Goal: Find specific page/section: Find specific page/section

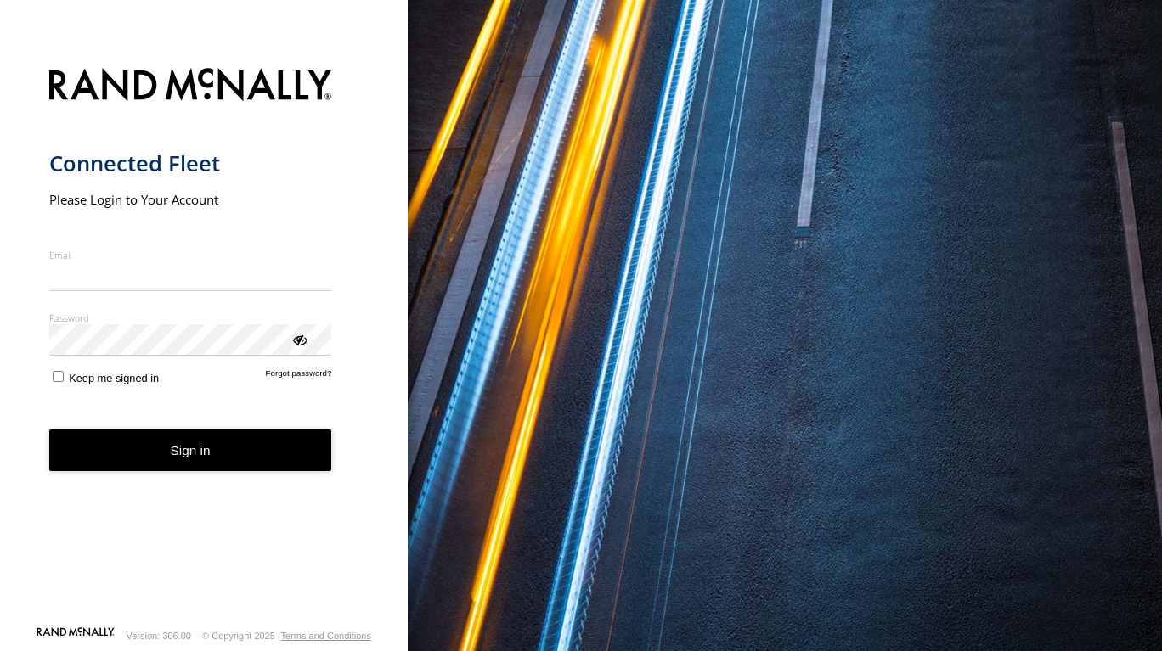
type input "**********"
click at [160, 470] on button "Sign in" at bounding box center [190, 451] width 283 height 42
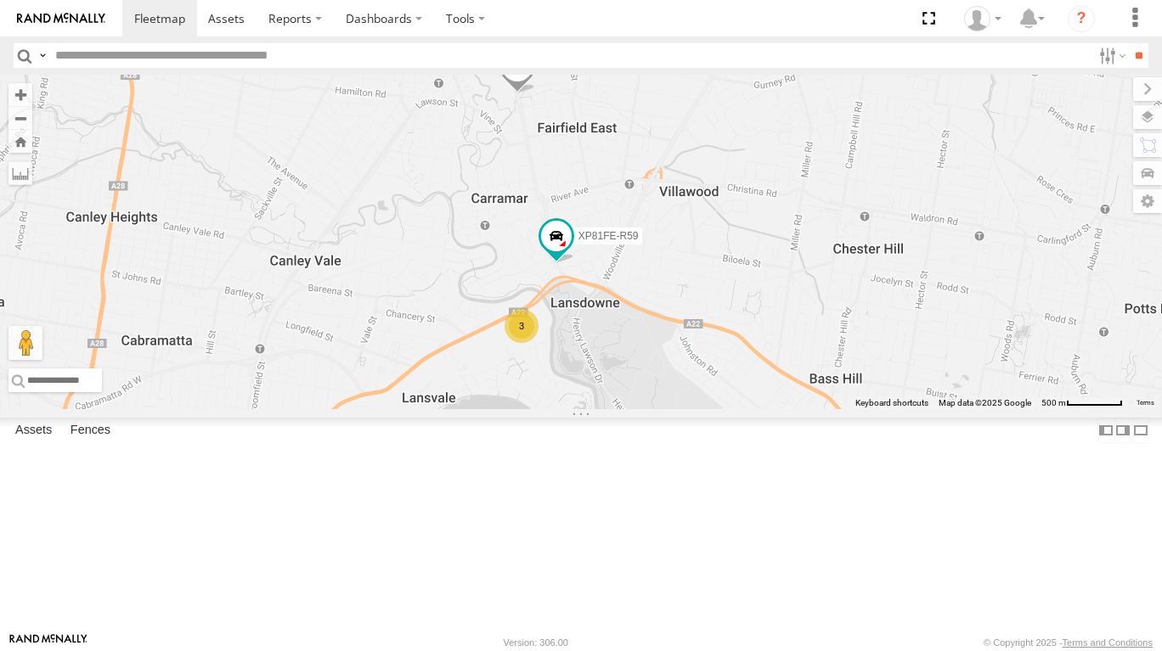
click at [1140, 117] on label at bounding box center [1147, 117] width 29 height 24
click at [0, 0] on span "Basemaps" at bounding box center [0, 0] width 0 height 0
click at [0, 0] on span "Satellite + Roadmap" at bounding box center [0, 0] width 0 height 0
click at [0, 0] on span "Overlays" at bounding box center [0, 0] width 0 height 0
click at [0, 0] on span "Traffic" at bounding box center [0, 0] width 0 height 0
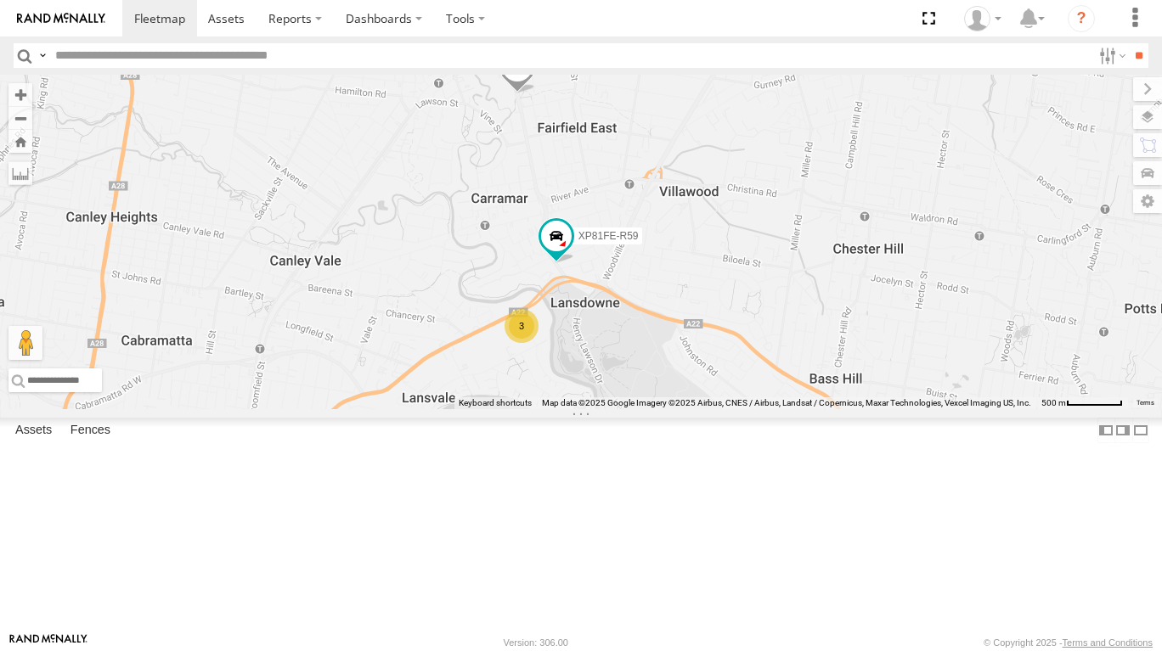
click at [1133, 100] on label at bounding box center [1147, 89] width 29 height 24
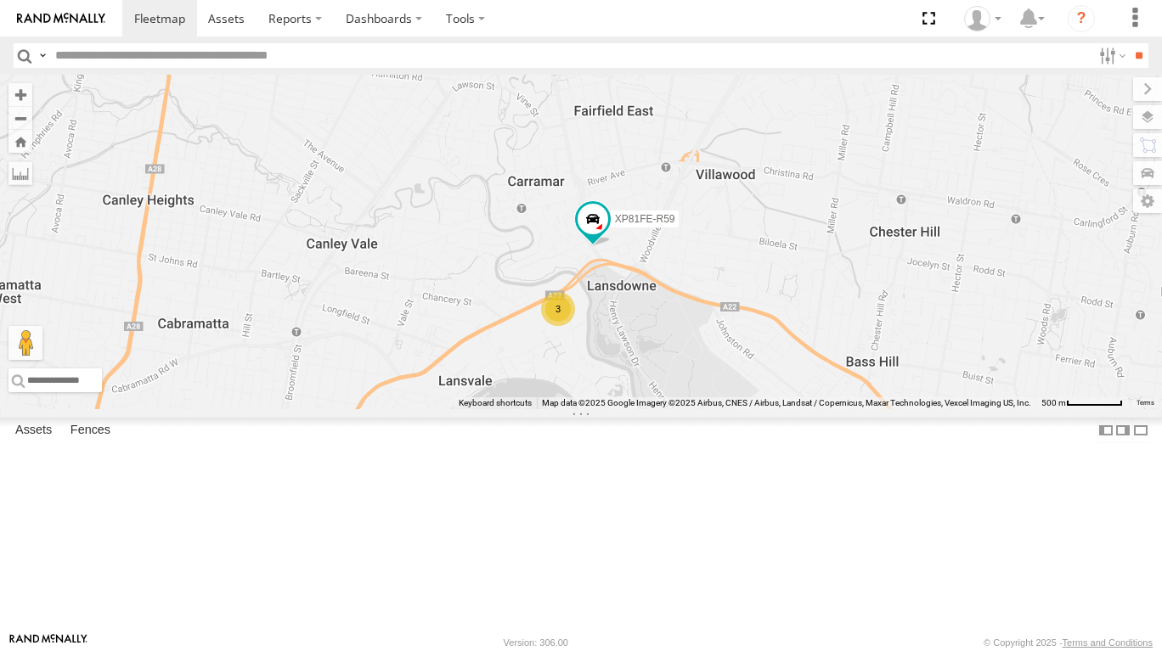
click at [594, 235] on span at bounding box center [592, 220] width 31 height 31
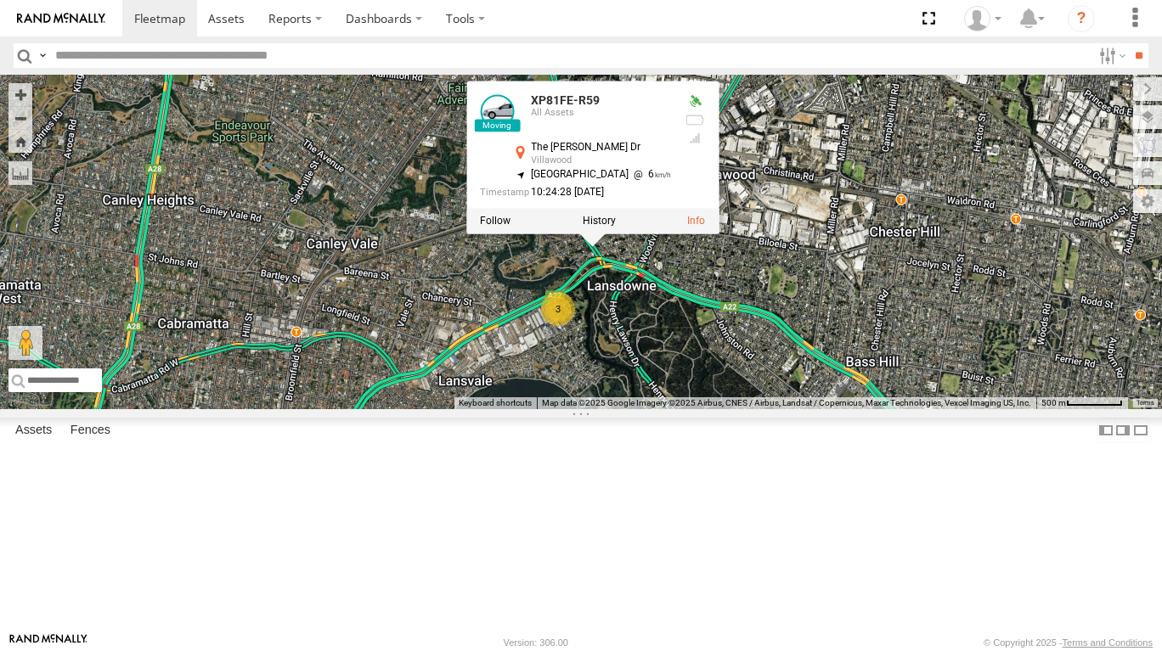
click at [720, 409] on div "XSNDHU-R04 RJ5911-R79 XP81FE-R59 3 XP81FE-R59 All Assets The [PERSON_NAME] Dr […" at bounding box center [581, 242] width 1162 height 335
